Goal: Information Seeking & Learning: Learn about a topic

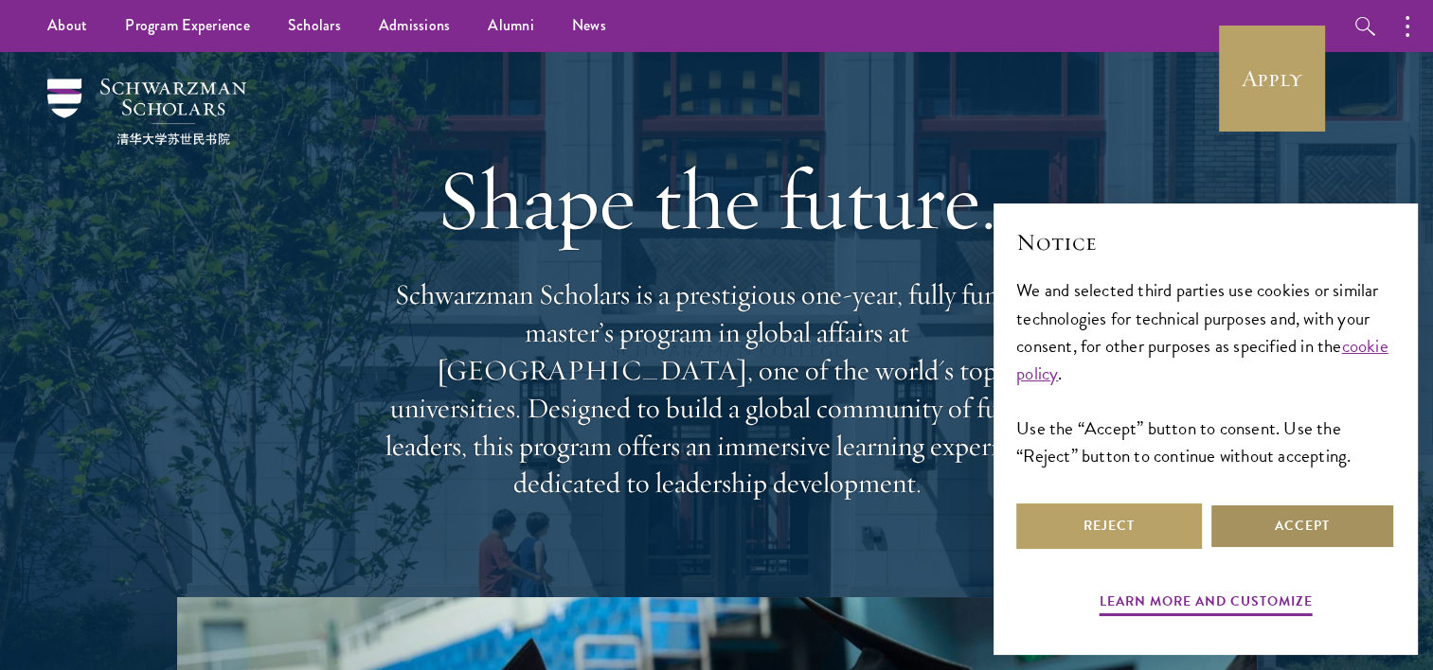
click at [640, 528] on button "Accept" at bounding box center [1302, 526] width 186 height 45
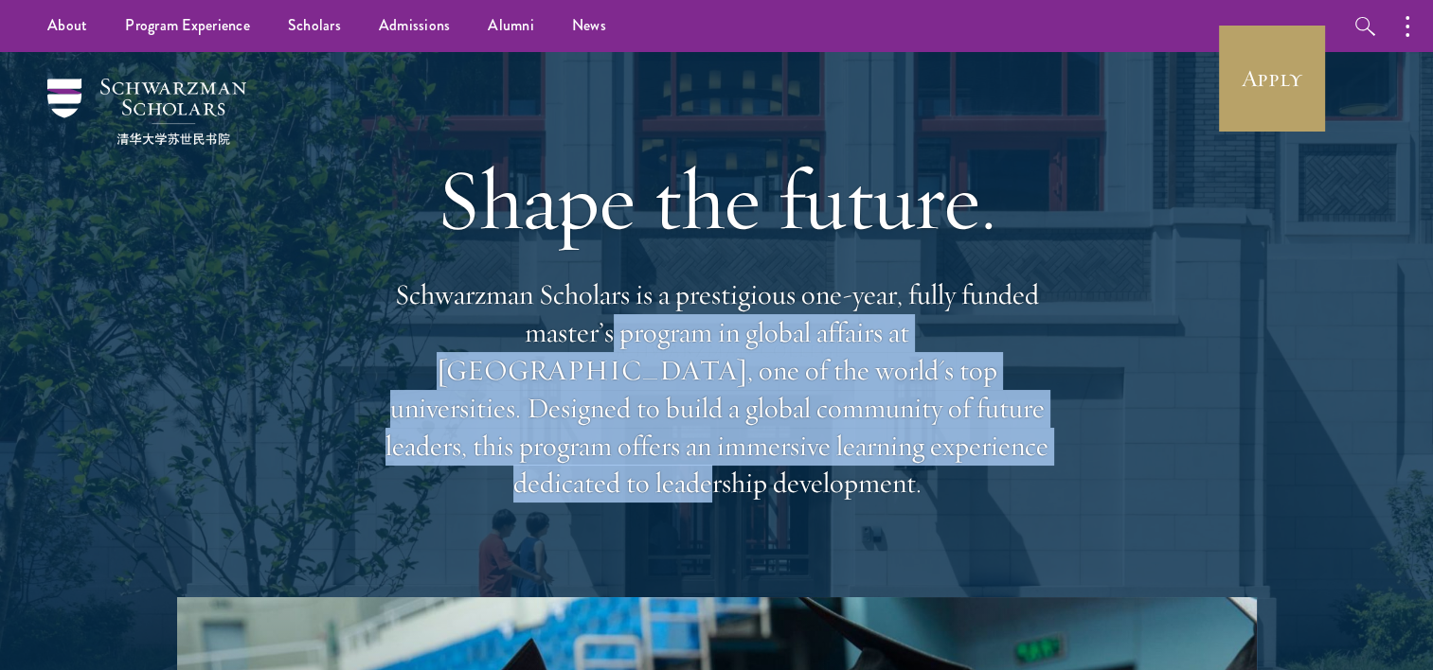
drag, startPoint x: 475, startPoint y: 338, endPoint x: 790, endPoint y: 451, distance: 333.9
click at [640, 451] on p "Schwarzman Scholars is a prestigious one-year, fully funded master’s program in…" at bounding box center [717, 389] width 682 height 226
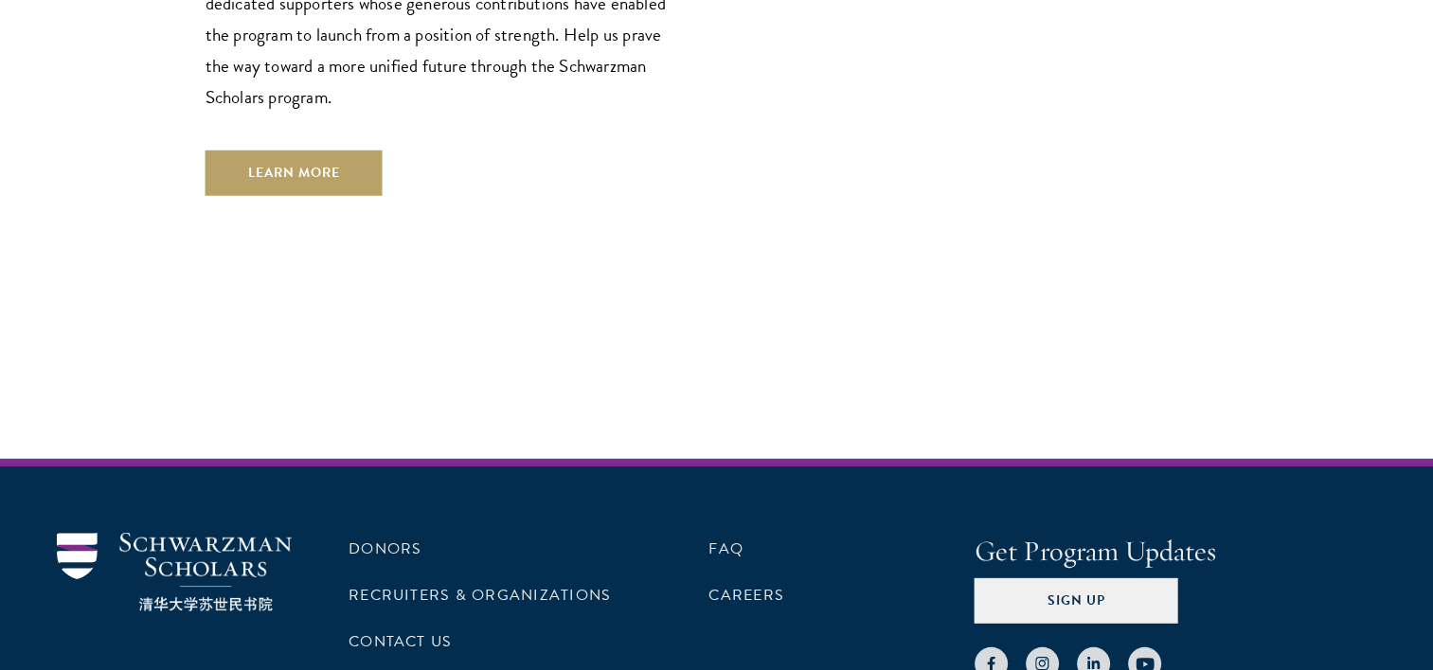
scroll to position [5653, 0]
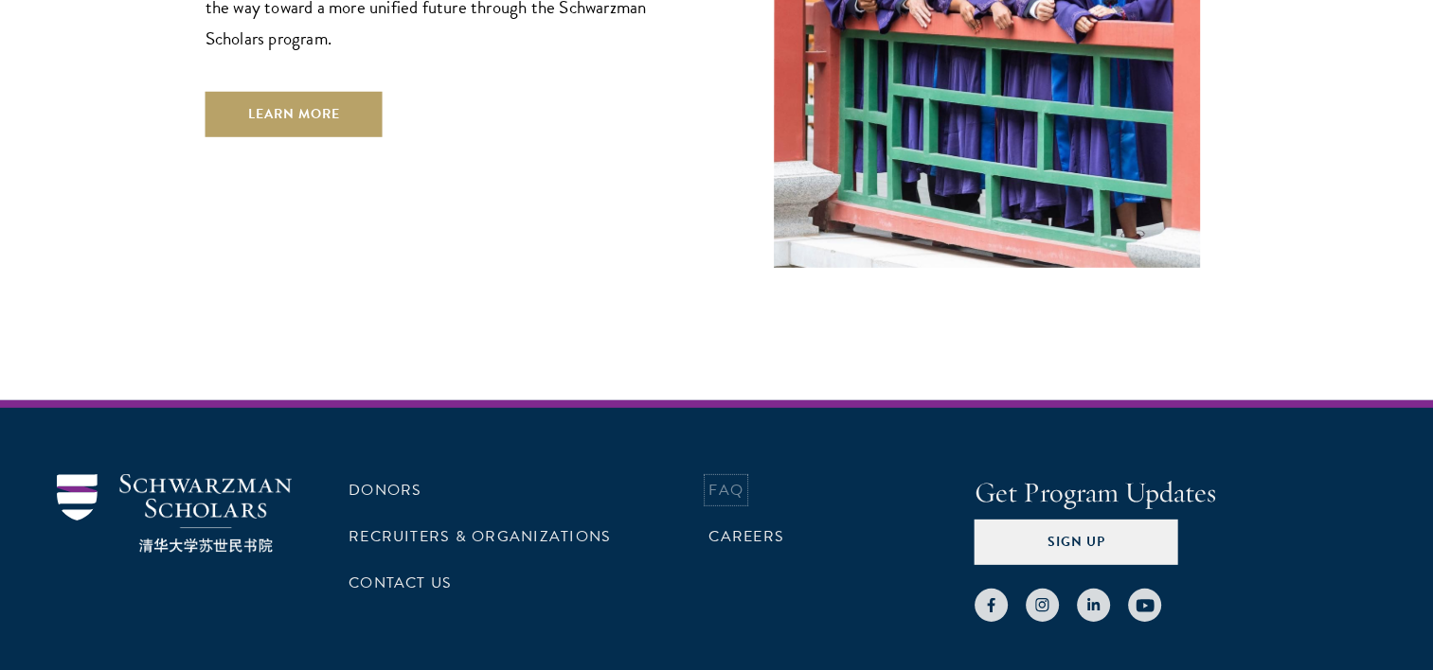
click at [640, 479] on link "FAQ" at bounding box center [725, 490] width 35 height 23
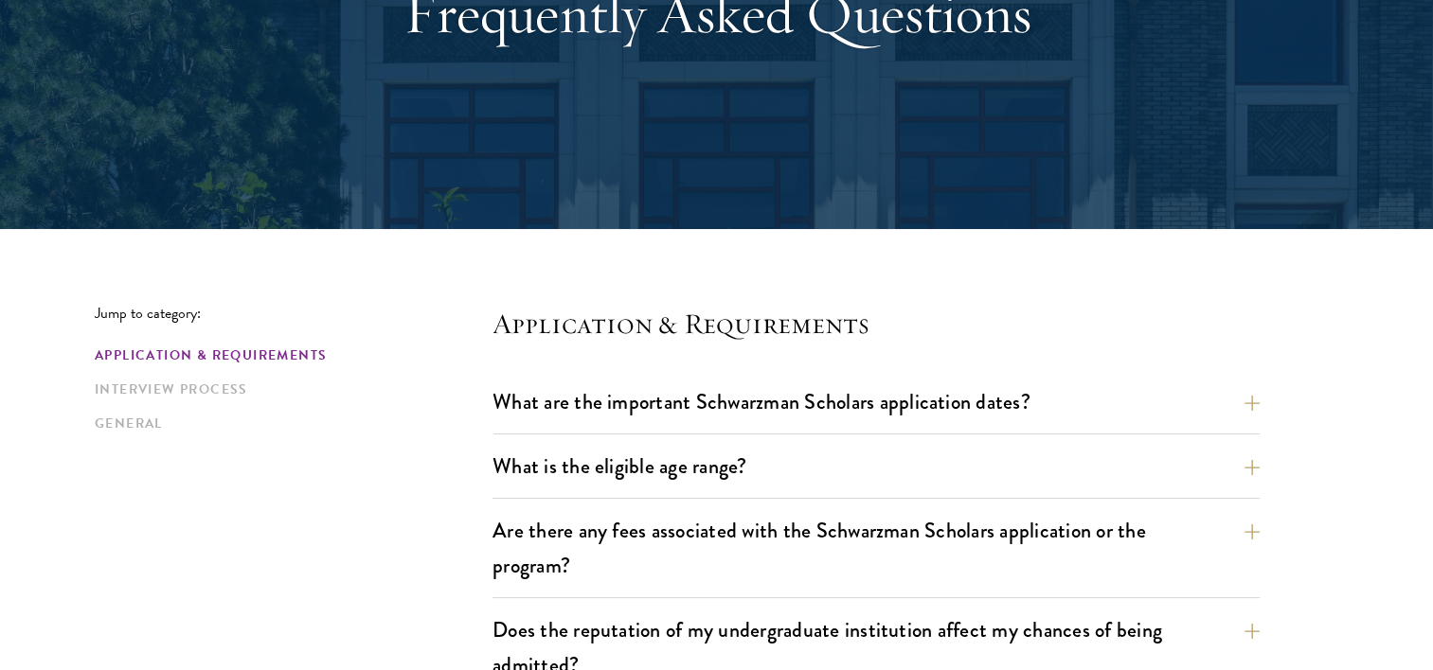
scroll to position [265, 0]
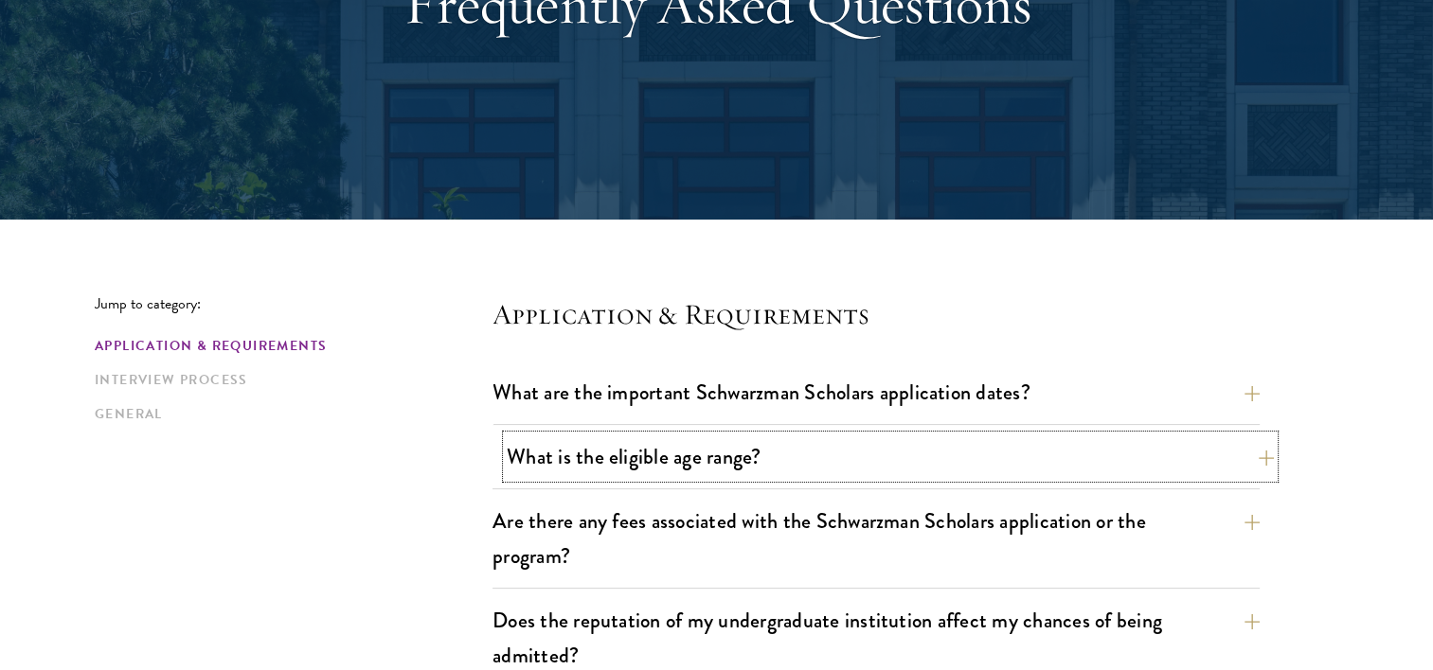
click at [507, 451] on button "What is the eligible age range?" at bounding box center [890, 457] width 767 height 43
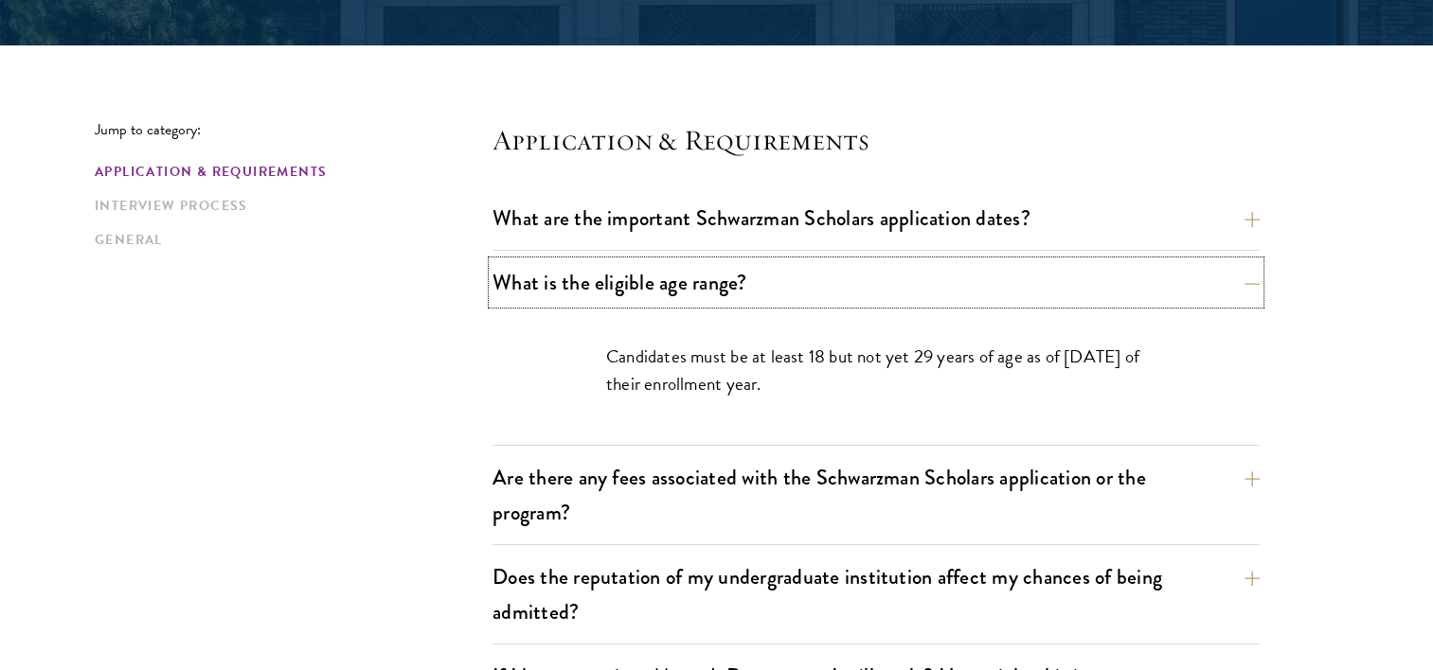
scroll to position [445, 0]
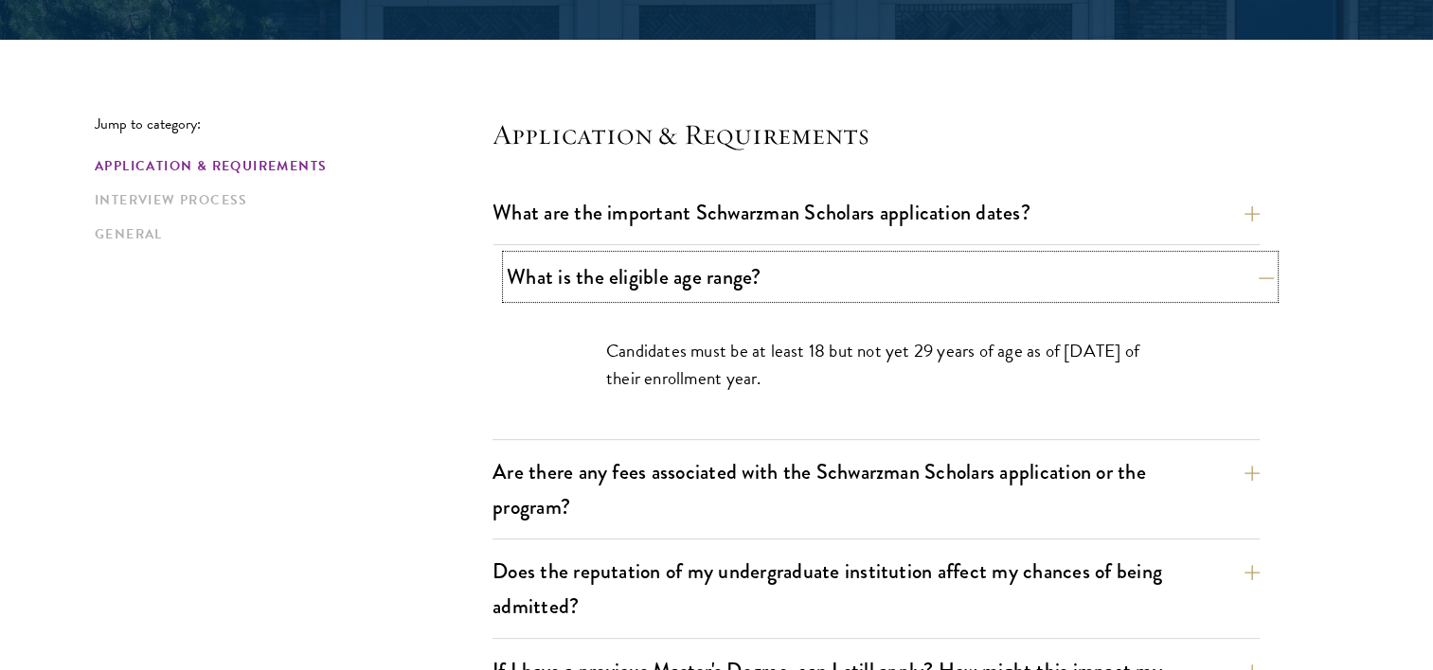
click at [631, 282] on button "What is the eligible age range?" at bounding box center [890, 277] width 767 height 43
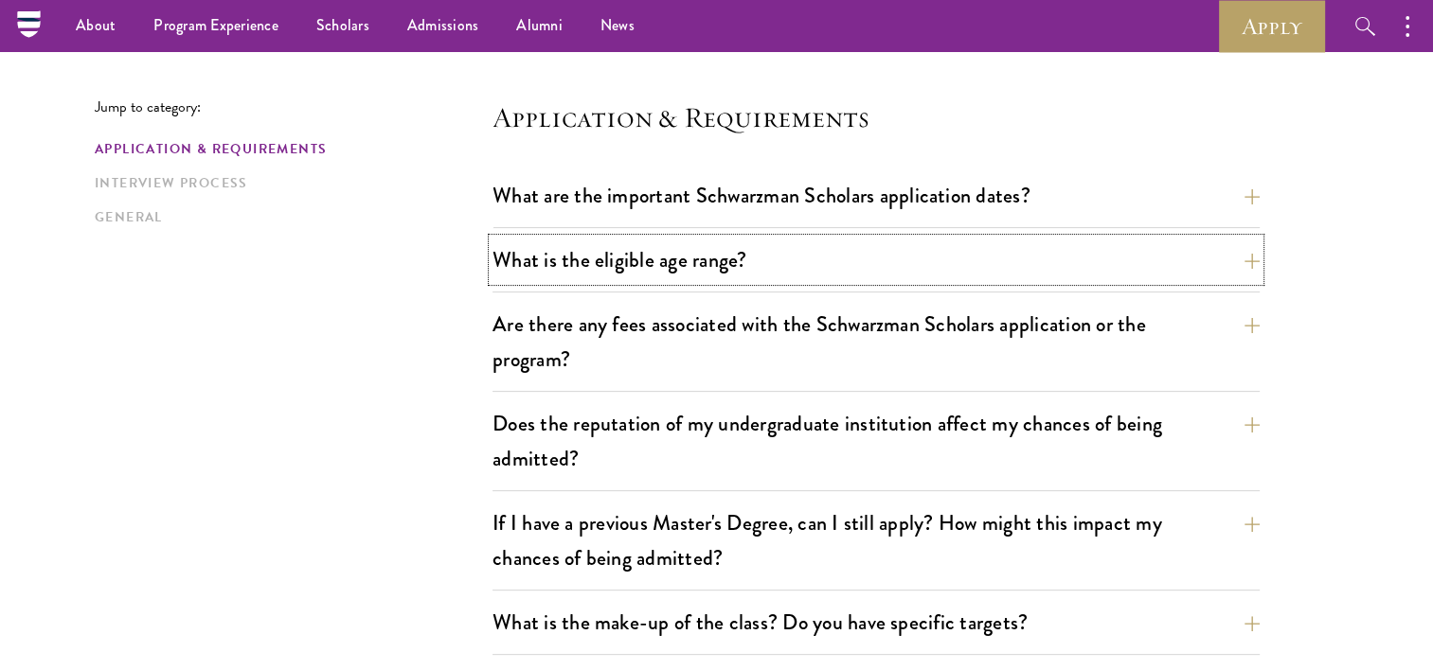
scroll to position [66, 0]
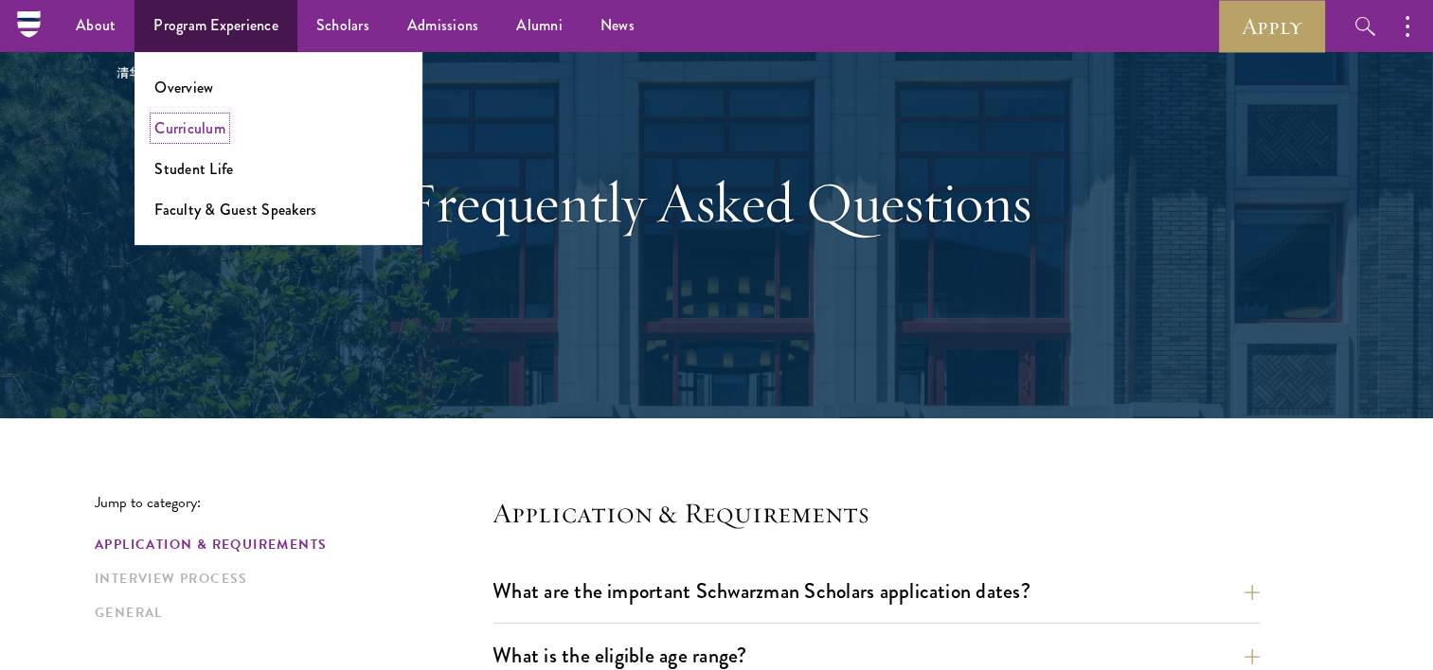
click at [193, 129] on link "Curriculum" at bounding box center [189, 128] width 71 height 22
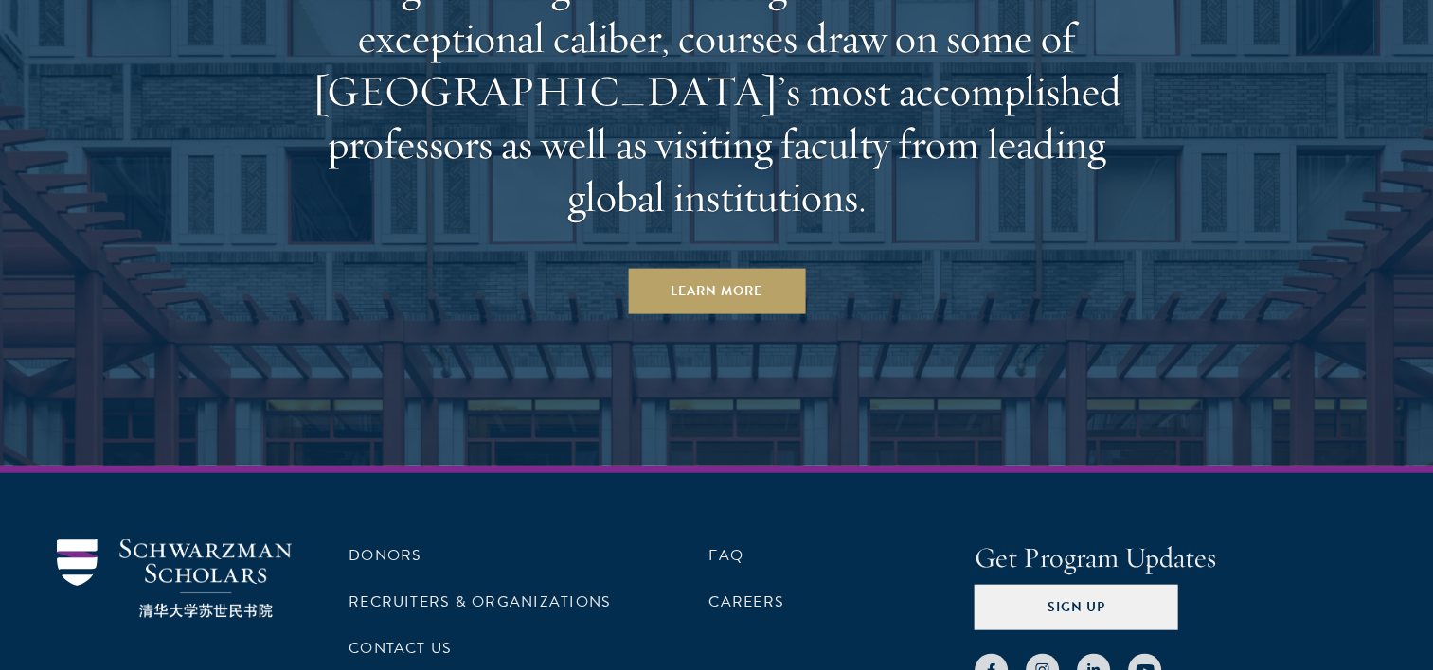
scroll to position [11583, 0]
